Goal: Go to known website: Access a specific website the user already knows

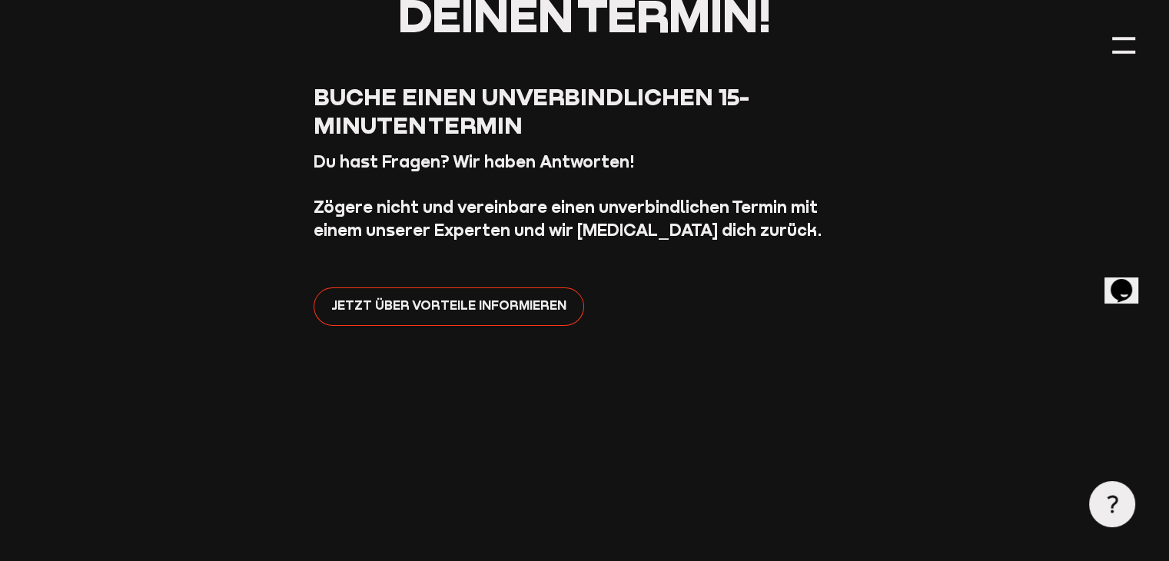
scroll to position [480, 0]
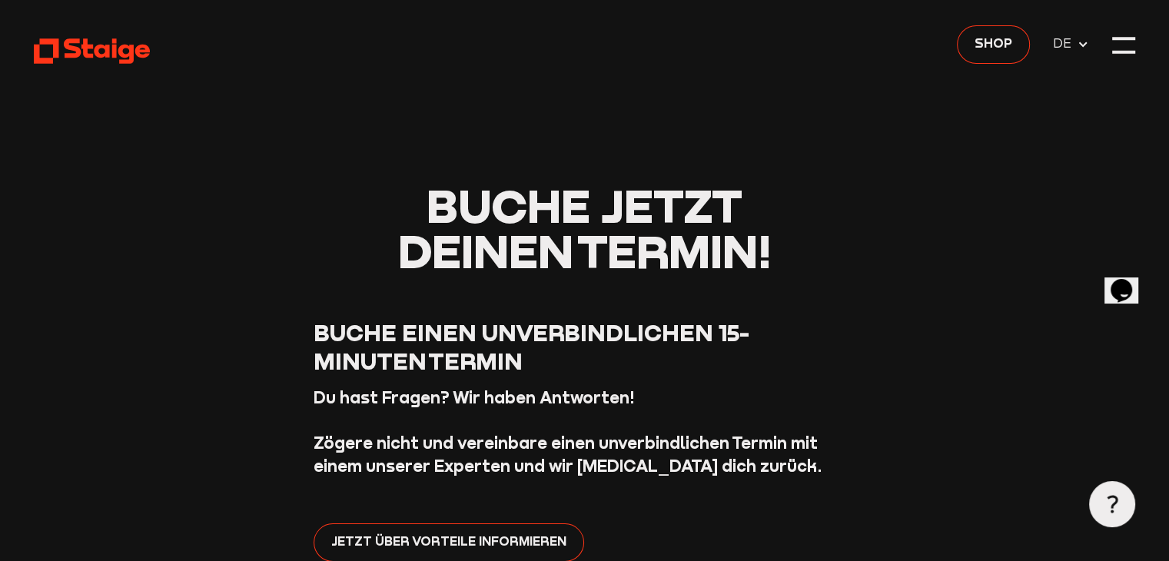
click at [108, 47] on use at bounding box center [92, 50] width 116 height 25
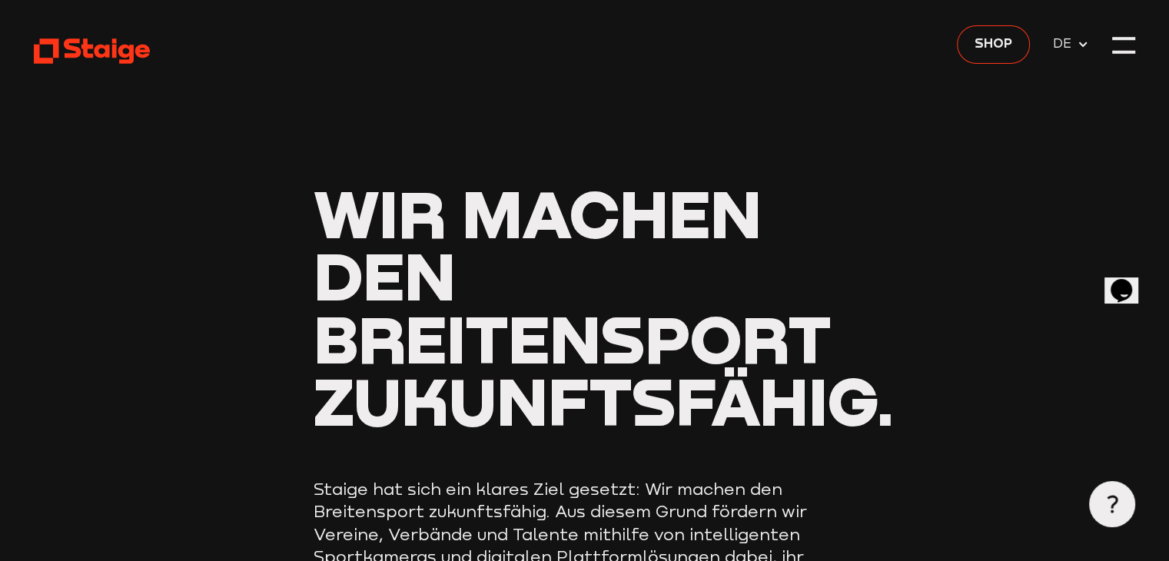
click at [712, 341] on span "Wir machen den Breitensport zukunftsfähig." at bounding box center [604, 306] width 581 height 267
